Goal: Navigation & Orientation: Find specific page/section

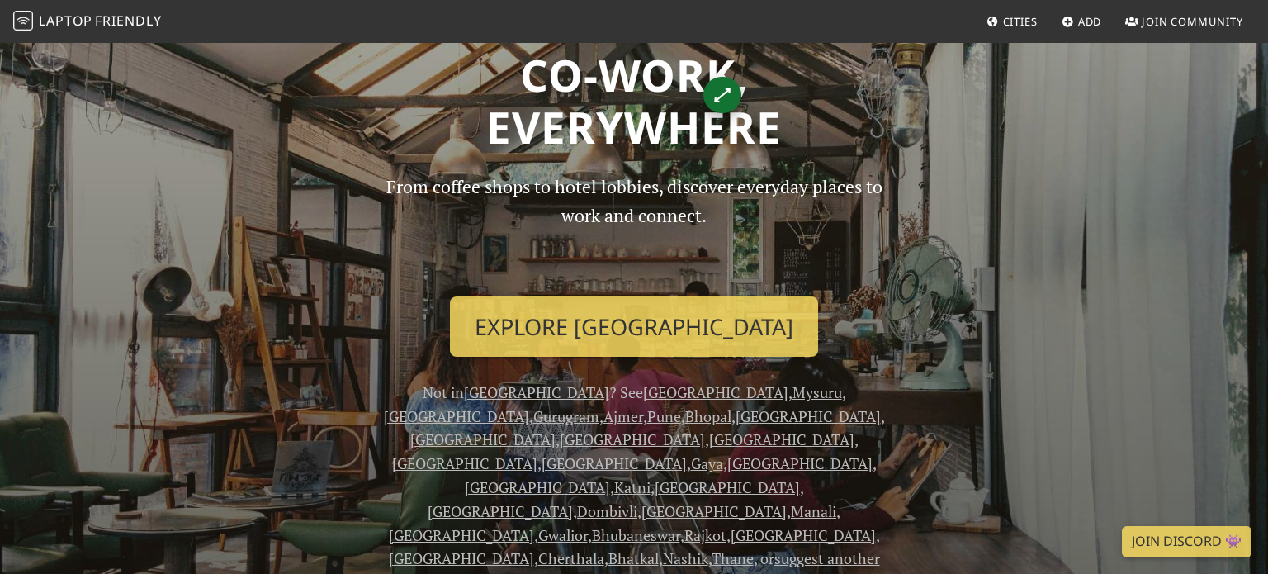
scroll to position [81, 0]
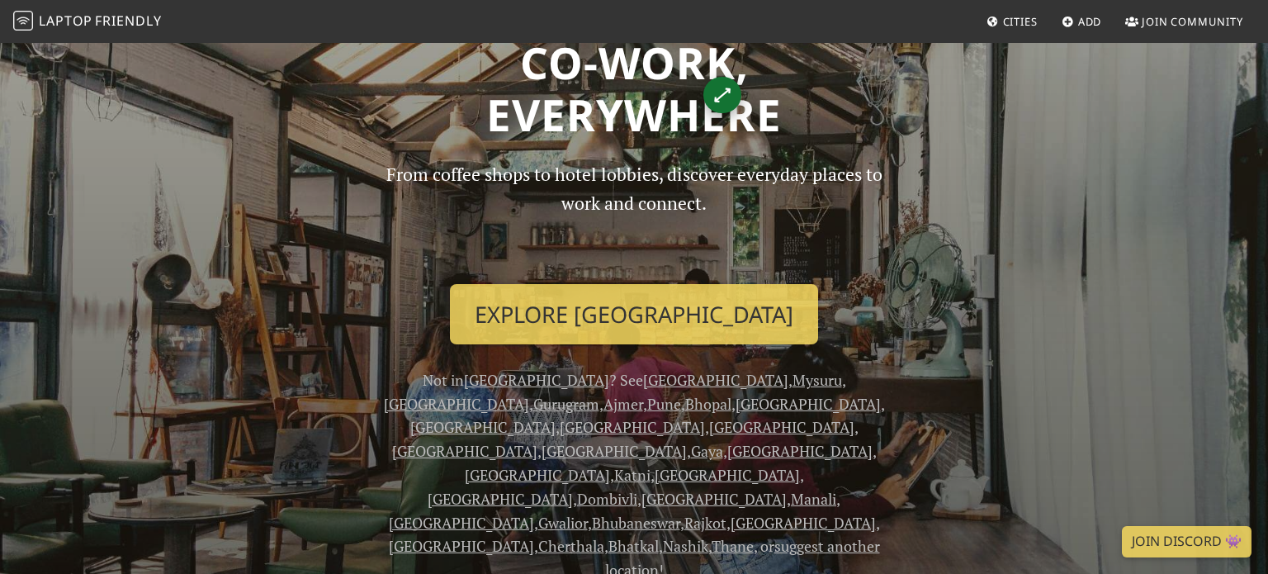
click at [793, 381] on link "Mysuru" at bounding box center [818, 380] width 50 height 20
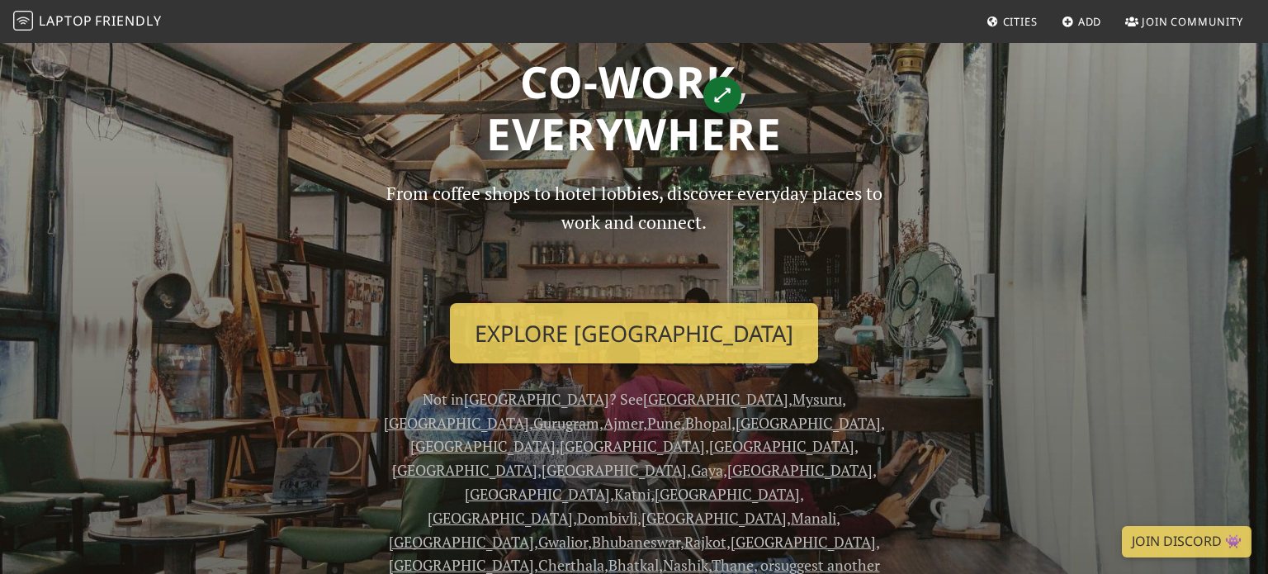
scroll to position [63, 0]
click at [647, 554] on link "suggest another location!" at bounding box center [742, 576] width 275 height 44
click at [637, 507] on link "Dombivli" at bounding box center [607, 517] width 60 height 20
